Goal: Check status: Check status

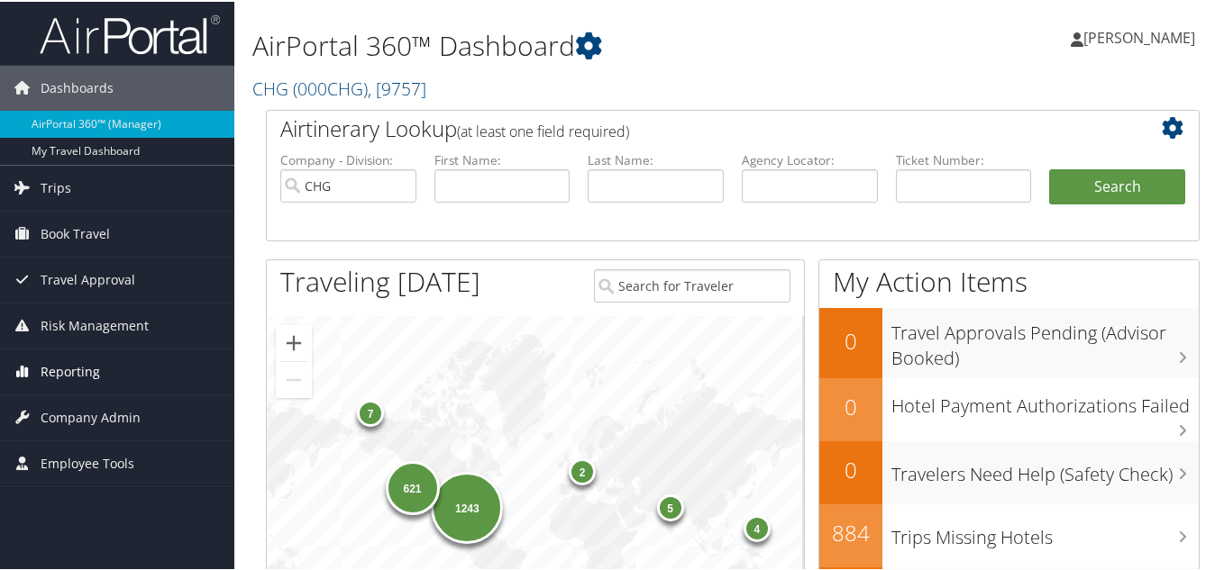
click at [74, 366] on span "Reporting" at bounding box center [70, 370] width 59 height 45
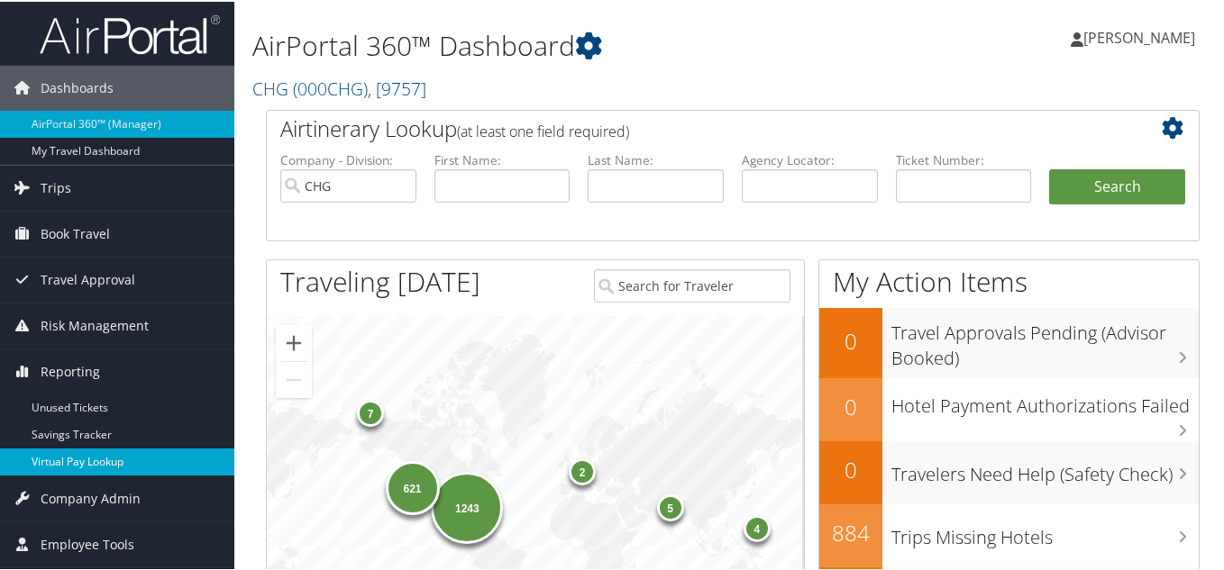
click at [66, 461] on link "Virtual Pay Lookup" at bounding box center [117, 460] width 234 height 27
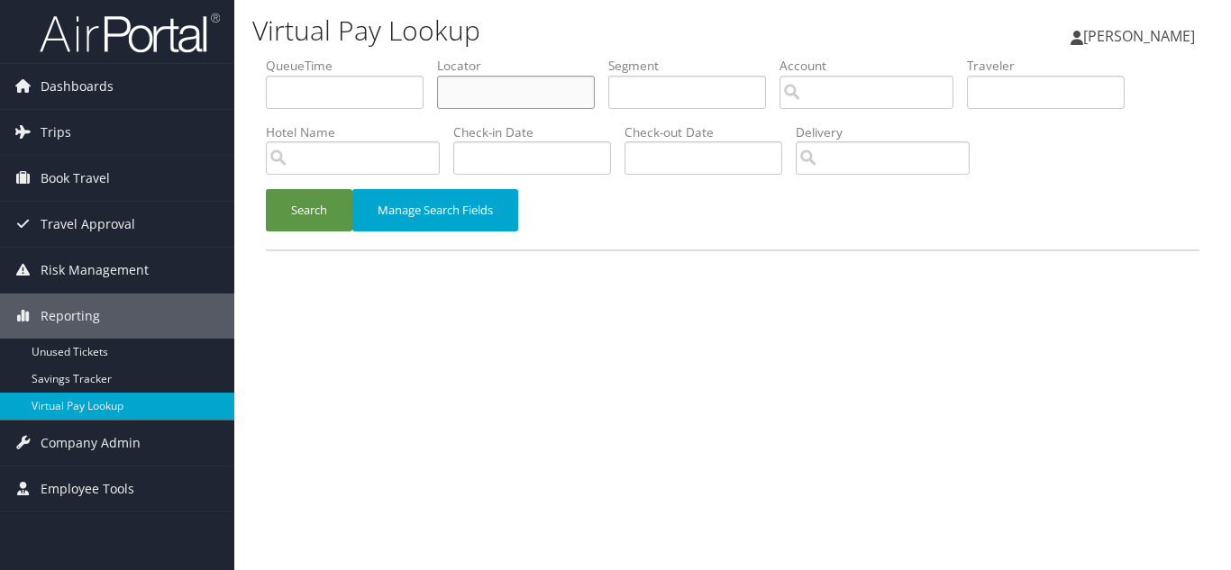
click at [482, 95] on input "text" at bounding box center [516, 92] width 158 height 33
paste input "FVNJIZ"
type input "FVNJIZ"
click at [266, 189] on button "Search" at bounding box center [309, 210] width 86 height 42
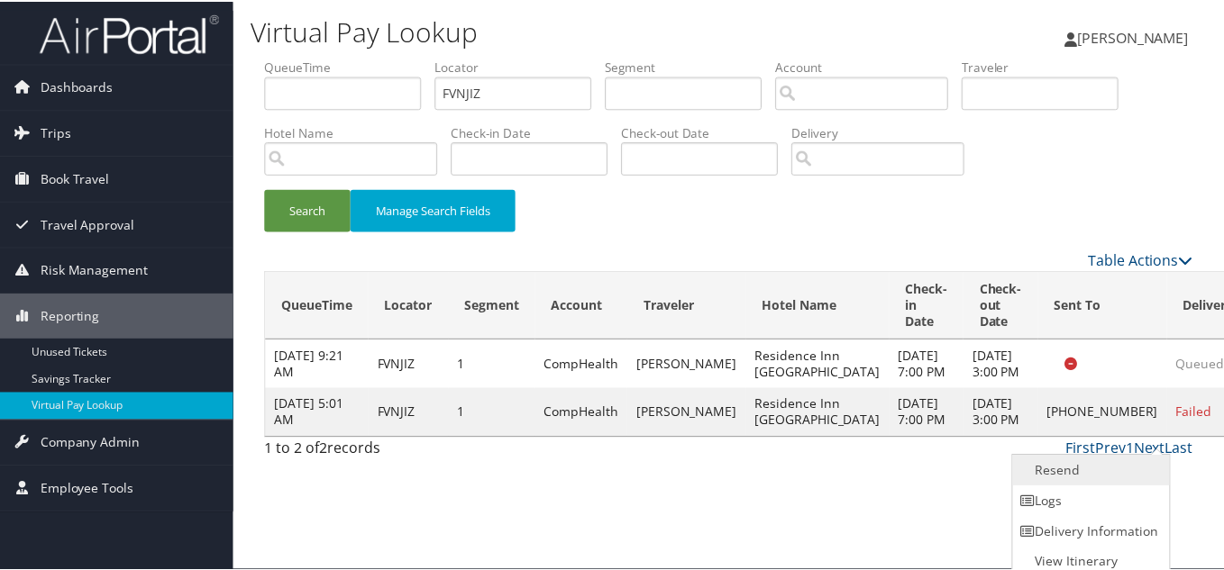
scroll to position [9, 0]
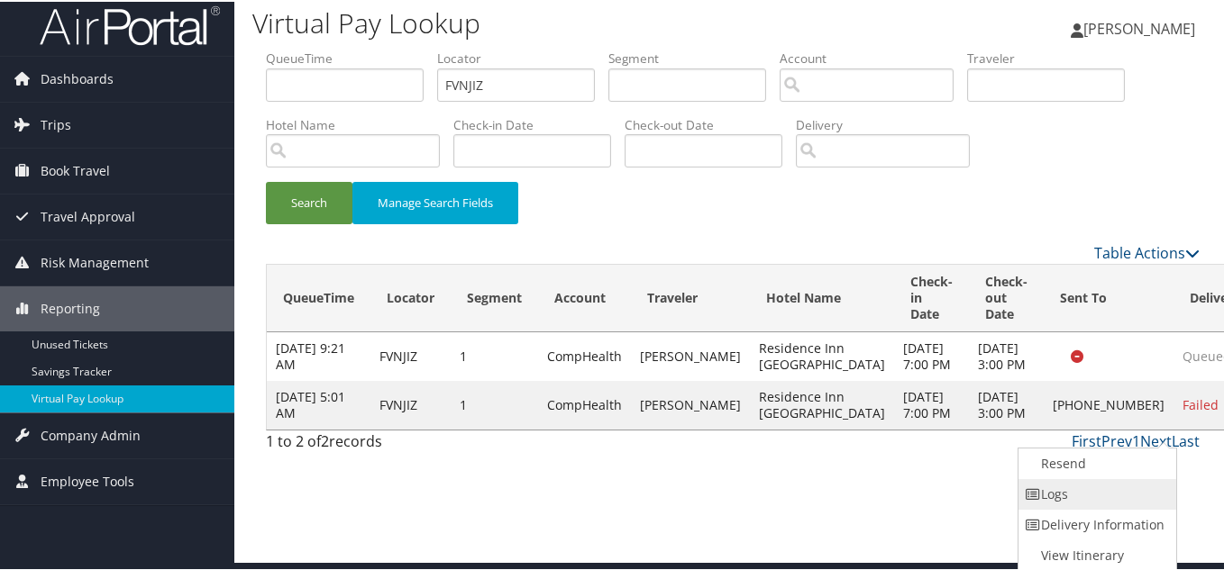
click at [1096, 491] on link "Logs" at bounding box center [1095, 493] width 154 height 31
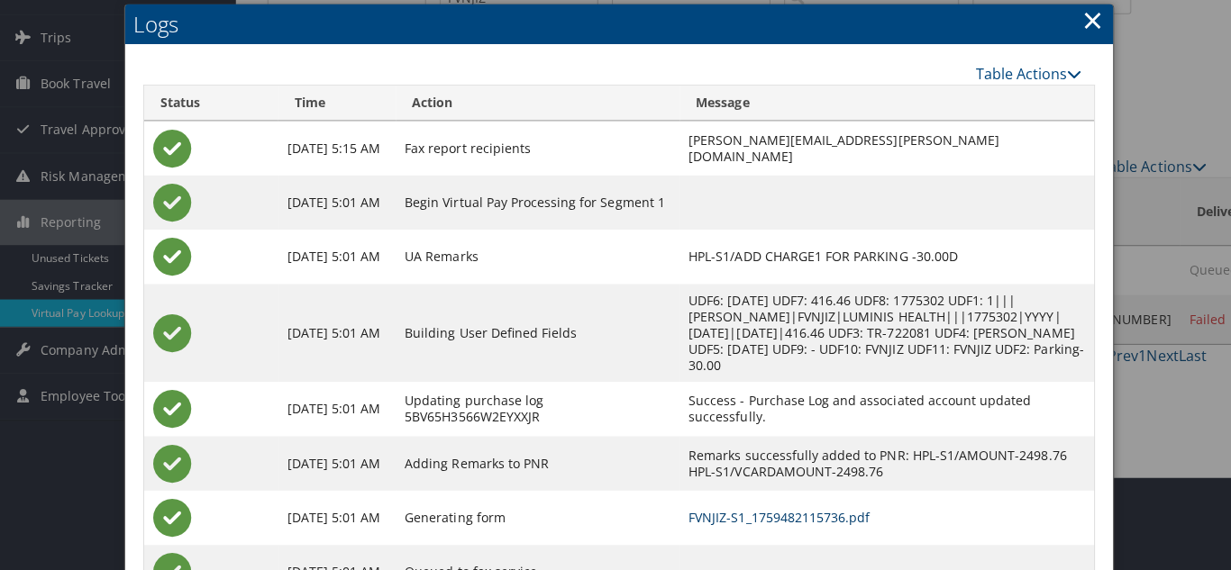
scroll to position [0, 0]
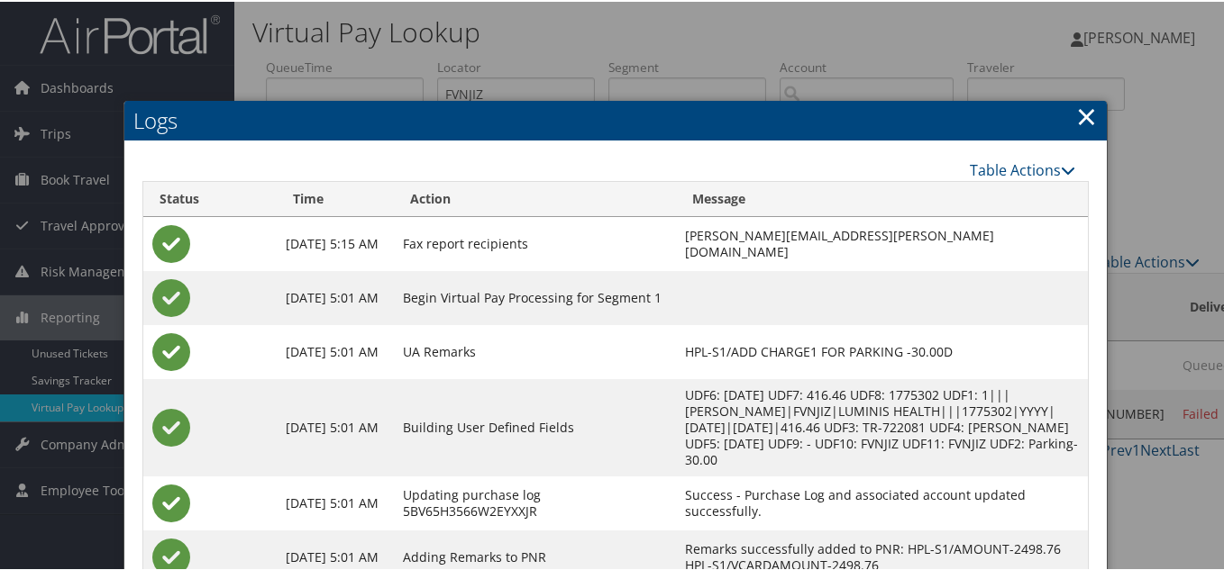
click at [1079, 119] on link "×" at bounding box center [1086, 114] width 21 height 36
